Goal: Task Accomplishment & Management: Manage account settings

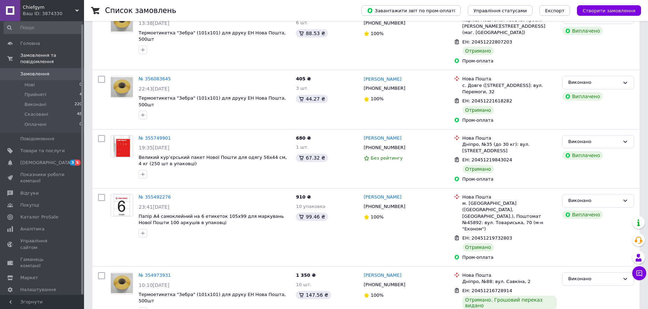
scroll to position [315, 0]
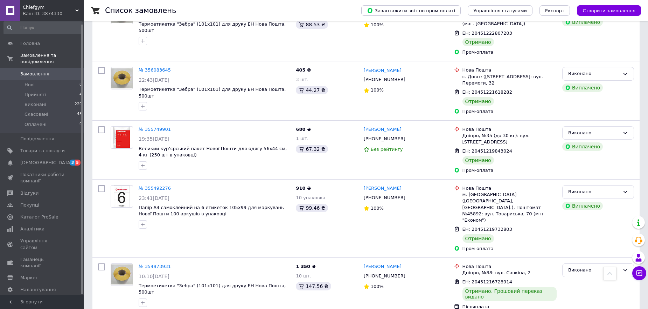
click at [37, 308] on div "Prom мікс 1 000" at bounding box center [42, 314] width 44 height 6
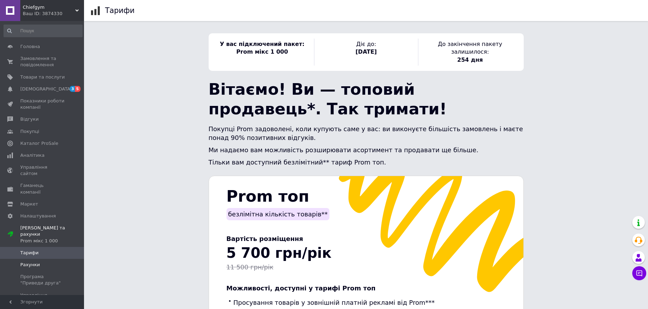
click at [58, 258] on link "Рахунки" at bounding box center [43, 264] width 86 height 12
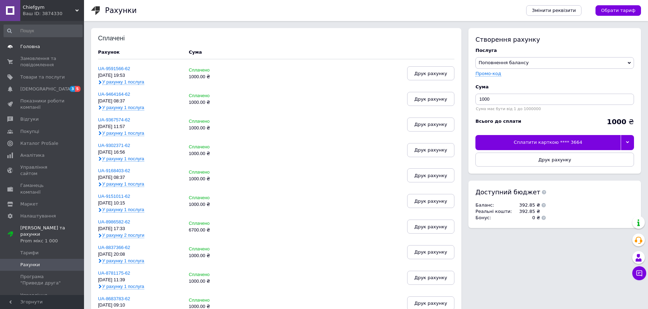
click at [25, 46] on span "Головна" at bounding box center [30, 46] width 20 height 6
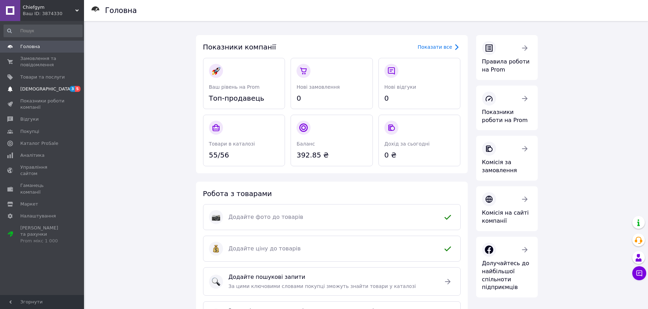
click at [29, 88] on span "[DEMOGRAPHIC_DATA]" at bounding box center [46, 89] width 52 height 6
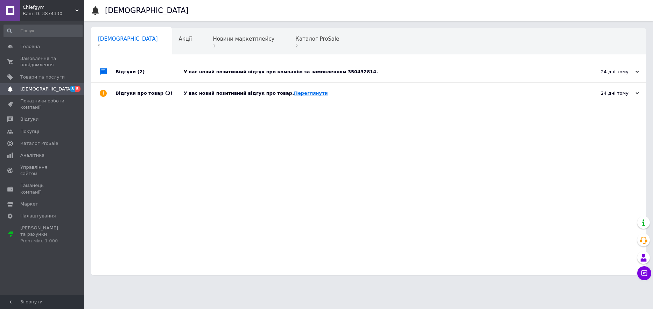
click at [300, 95] on link "Переглянути" at bounding box center [311, 92] width 34 height 5
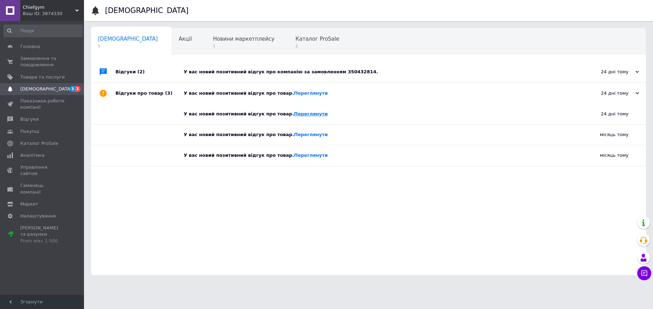
click at [295, 116] on link "Переглянути" at bounding box center [311, 113] width 34 height 5
click at [296, 92] on link "Переглянути" at bounding box center [311, 92] width 34 height 5
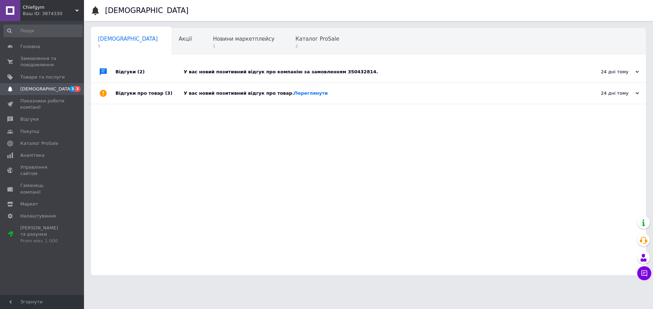
click at [304, 88] on div "У вас новий позитивний відгук про товар. Переглянути" at bounding box center [377, 93] width 386 height 21
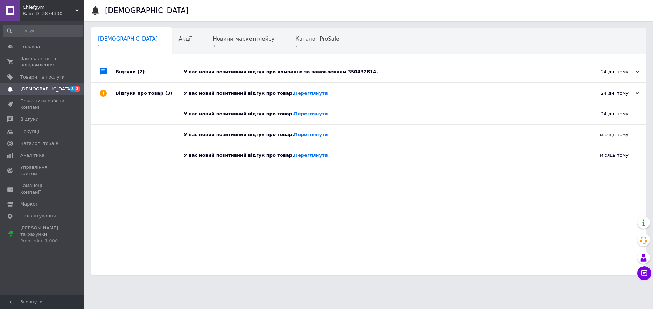
click at [303, 90] on div "У вас новий позитивний відгук про товар. Переглянути" at bounding box center [377, 93] width 386 height 21
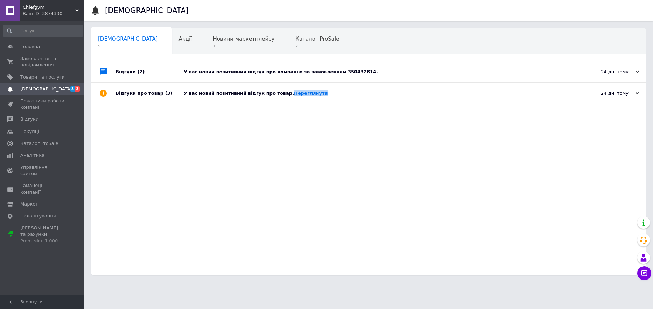
click at [303, 90] on div "У вас новий позитивний відгук про товар. Переглянути" at bounding box center [377, 93] width 386 height 21
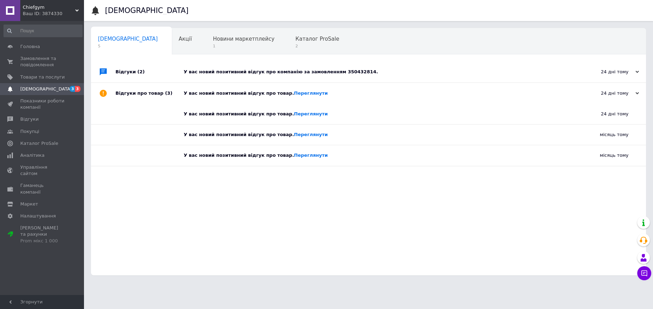
click at [293, 159] on div "У вас новий позитивний відгук про товар. Переглянути" at bounding box center [371, 155] width 375 height 20
click at [292, 152] on div "У вас новий позитивний відгук про товар. Переглянути" at bounding box center [371, 155] width 375 height 20
click at [295, 151] on div "У вас новий позитивний відгук про товар. Переглянути" at bounding box center [371, 155] width 375 height 20
click at [295, 154] on link "Переглянути" at bounding box center [311, 154] width 34 height 5
click at [294, 137] on link "Переглянути" at bounding box center [311, 134] width 34 height 5
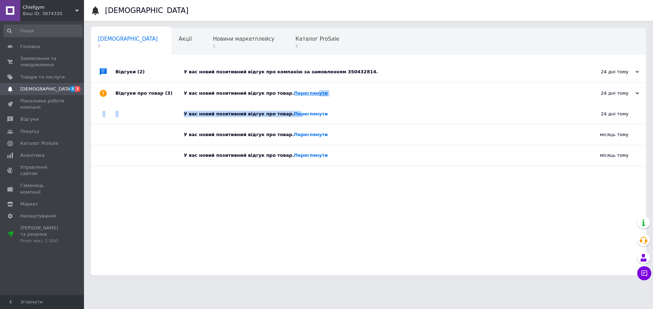
drag, startPoint x: 285, startPoint y: 116, endPoint x: 299, endPoint y: 90, distance: 28.7
click at [299, 70] on div "У вас новий позитивний відгук про компанію за замовленням 350432814." at bounding box center [377, 72] width 386 height 6
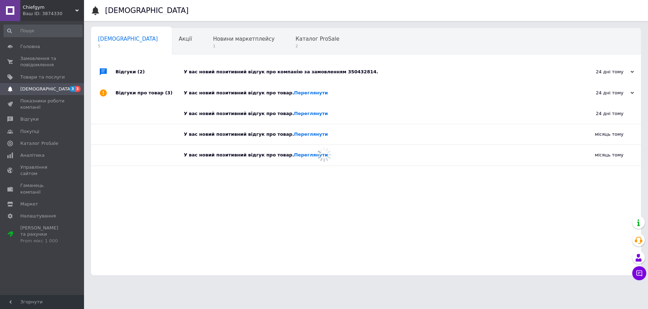
click at [337, 70] on div "У вас новий позитивний відгук про компанію за замовленням 350432814." at bounding box center [374, 72] width 380 height 6
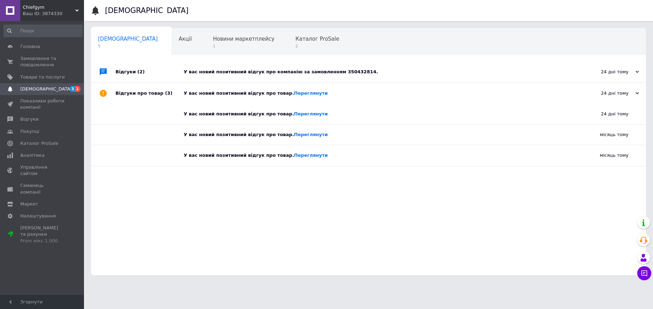
click at [337, 70] on div "У вас новий позитивний відгук про компанію за замовленням 350432814." at bounding box center [377, 72] width 386 height 6
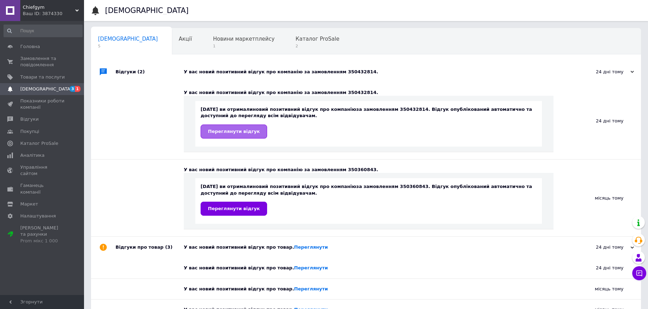
click at [248, 131] on span "Переглянути відгук" at bounding box center [234, 131] width 52 height 5
click at [103, 248] on use at bounding box center [103, 246] width 7 height 7
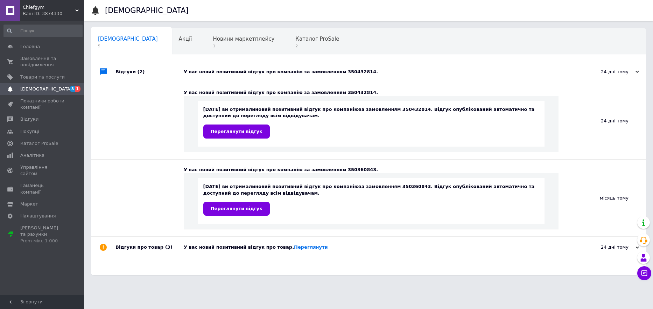
click at [105, 248] on use at bounding box center [103, 246] width 7 height 7
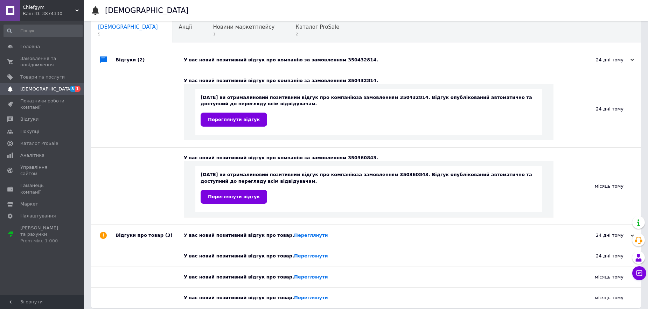
scroll to position [19, 0]
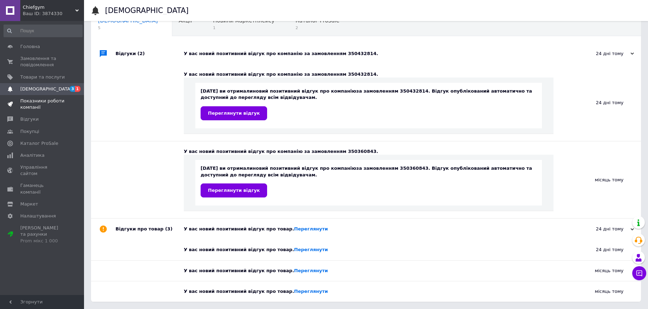
click at [34, 101] on span "Показники роботи компанії" at bounding box center [42, 104] width 44 height 13
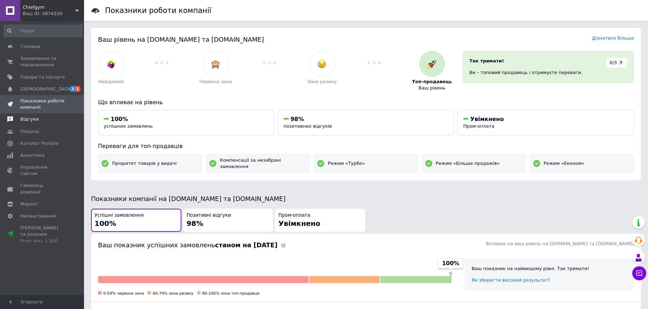
click at [33, 117] on span "Відгуки" at bounding box center [29, 119] width 18 height 6
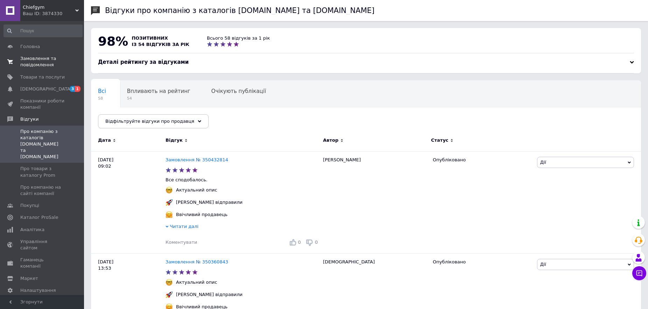
click at [41, 61] on span "Замовлення та повідомлення" at bounding box center [42, 61] width 44 height 13
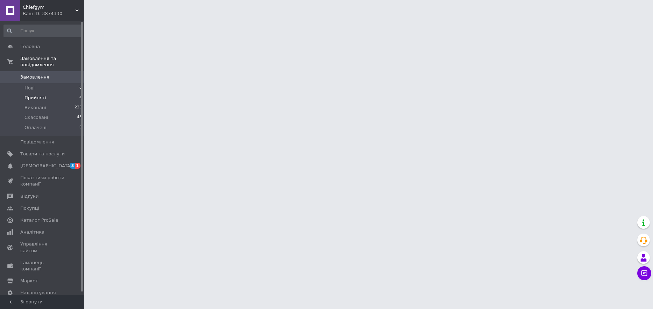
click at [37, 95] on span "Прийняті" at bounding box center [36, 98] width 22 height 6
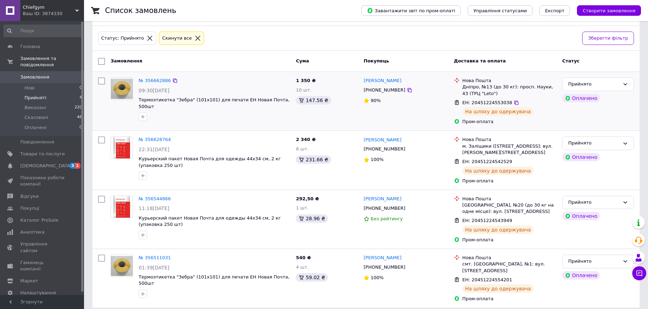
scroll to position [29, 0]
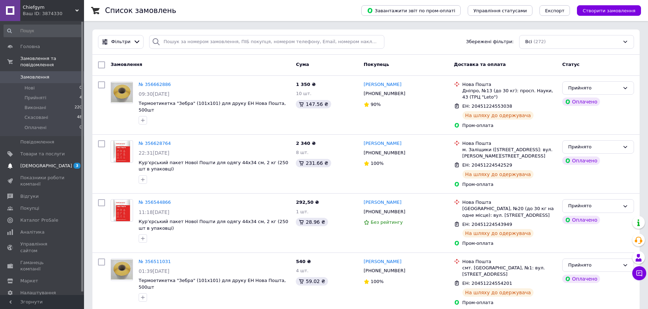
click at [32, 162] on span "[DEMOGRAPHIC_DATA]" at bounding box center [46, 165] width 52 height 6
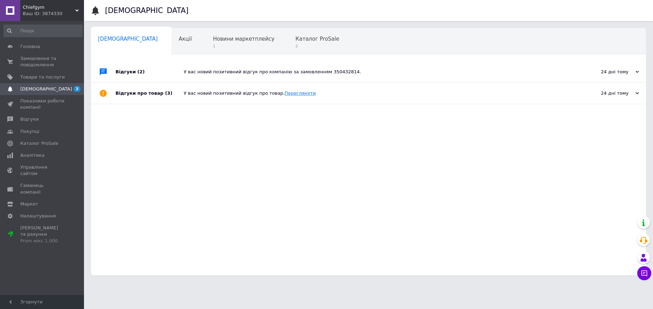
click at [285, 94] on link "Переглянути" at bounding box center [300, 92] width 31 height 5
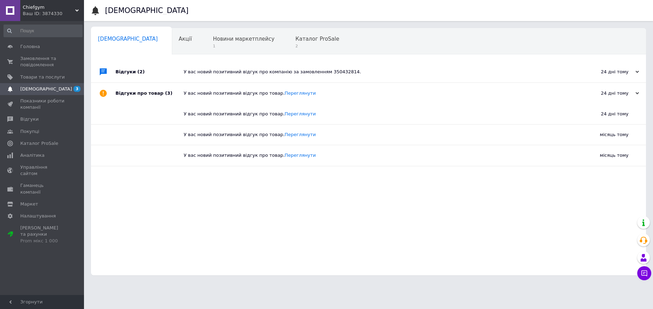
click at [337, 75] on div "У вас новий позитивний відгук про компанію за замовленням 350432814." at bounding box center [377, 71] width 386 height 21
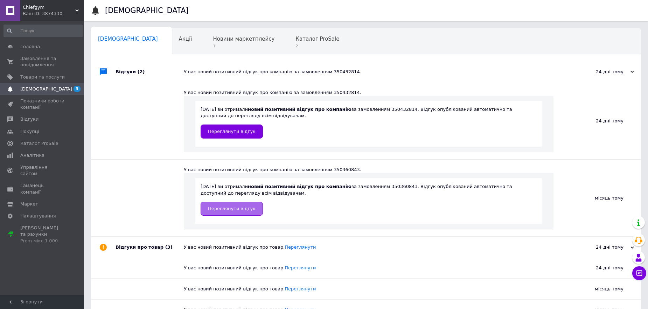
click at [222, 213] on link "Переглянути відгук" at bounding box center [232, 208] width 62 height 14
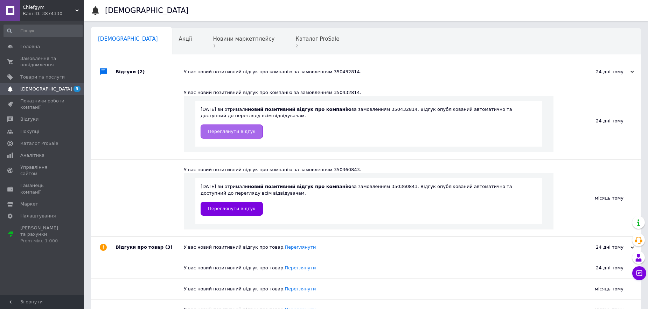
click at [229, 131] on span "Переглянути відгук" at bounding box center [232, 131] width 48 height 5
click at [25, 82] on link "Товари та послуги" at bounding box center [43, 77] width 86 height 12
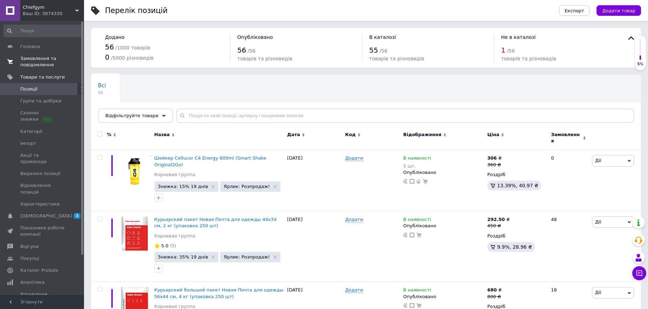
click at [33, 64] on span "Замовлення та повідомлення" at bounding box center [42, 61] width 44 height 13
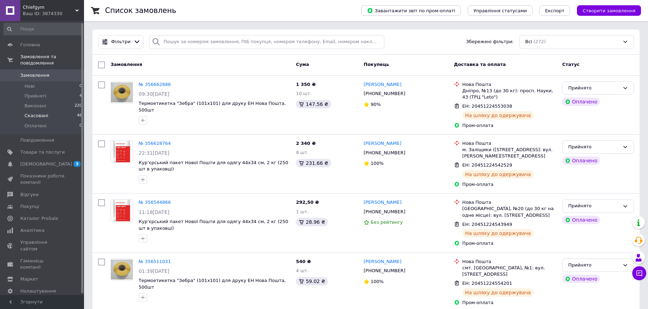
scroll to position [3, 0]
click at [35, 91] on span "Прийняті" at bounding box center [36, 94] width 22 height 6
